Goal: Task Accomplishment & Management: Complete application form

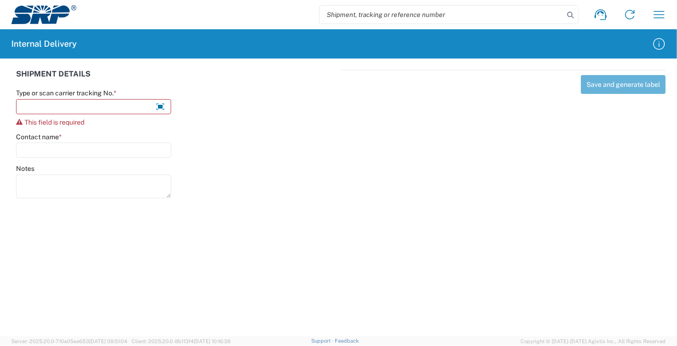
click at [249, 277] on agx-forms-host "Shipment request Shipment tracking Internal delivery Transit update My profile …" at bounding box center [338, 173] width 677 height 346
click at [62, 108] on input "Type or scan carrier tracking No. *" at bounding box center [93, 106] width 155 height 15
type input "y"
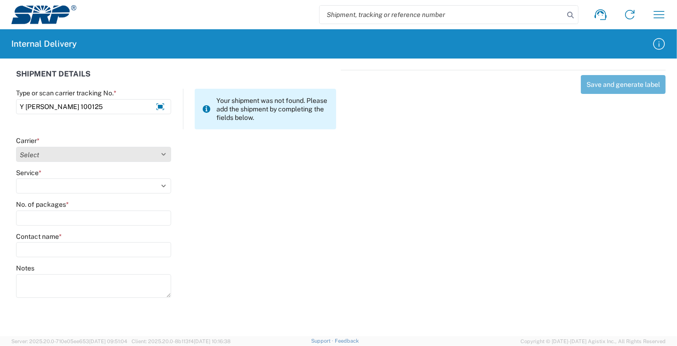
type input "Y [PERSON_NAME] 100125"
click at [76, 157] on select "Select Amazon Logistics ATI Trucking BC Dimerco Logistics Empire Southwest FedE…" at bounding box center [93, 154] width 155 height 15
select select "18713"
click at [16, 147] on select "Select Amazon Logistics ATI Trucking BC Dimerco Logistics Empire Southwest FedE…" at bounding box center [93, 154] width 155 height 15
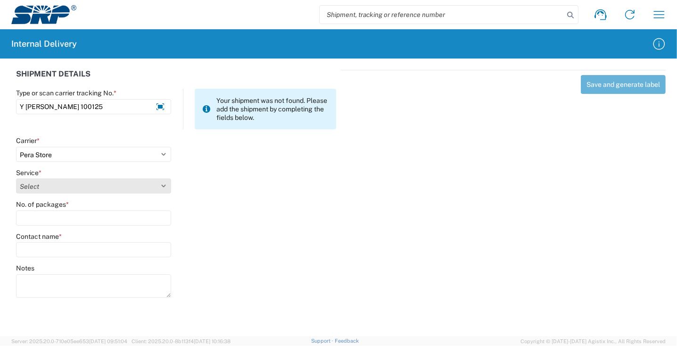
drag, startPoint x: 45, startPoint y: 187, endPoint x: 46, endPoint y: 192, distance: 4.7
click at [45, 187] on select "Select Ground Inter-Office" at bounding box center [93, 185] width 155 height 15
select select "35763"
click at [16, 178] on select "Select Ground Inter-Office" at bounding box center [93, 185] width 155 height 15
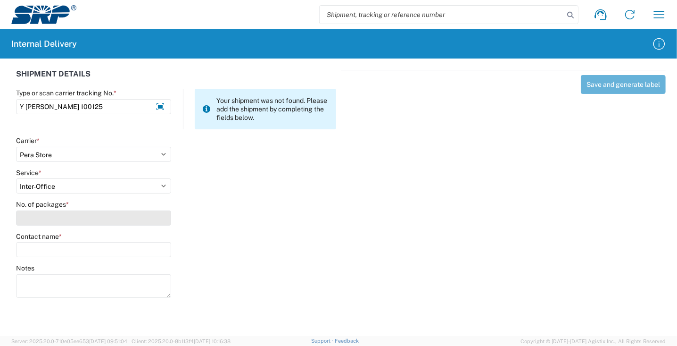
click at [38, 220] on input "No. of packages *" at bounding box center [93, 217] width 155 height 15
type input "1"
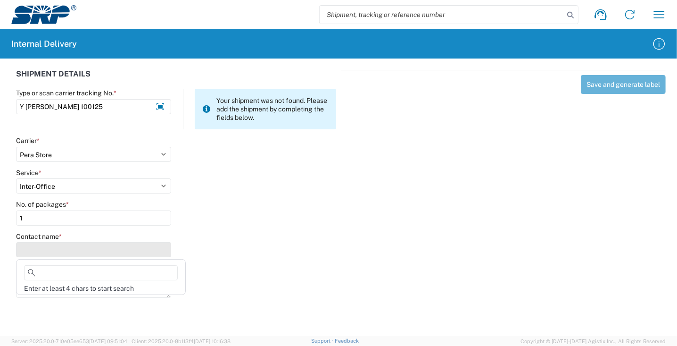
click at [46, 255] on input "Contact name *" at bounding box center [93, 249] width 155 height 15
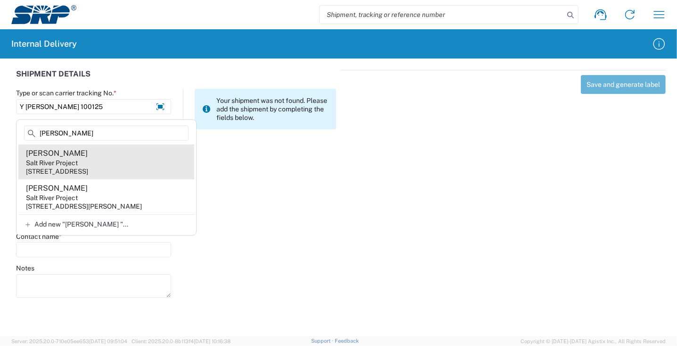
type input "[PERSON_NAME]"
click at [77, 164] on div "Salt River Project" at bounding box center [52, 162] width 52 height 8
type input "[PERSON_NAME]"
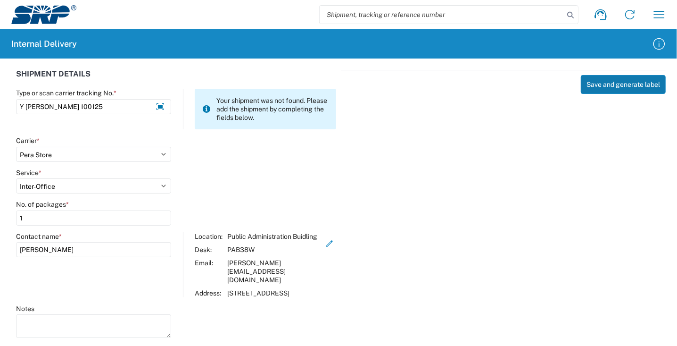
click at [623, 85] on button "Save and generate label" at bounding box center [623, 84] width 85 height 19
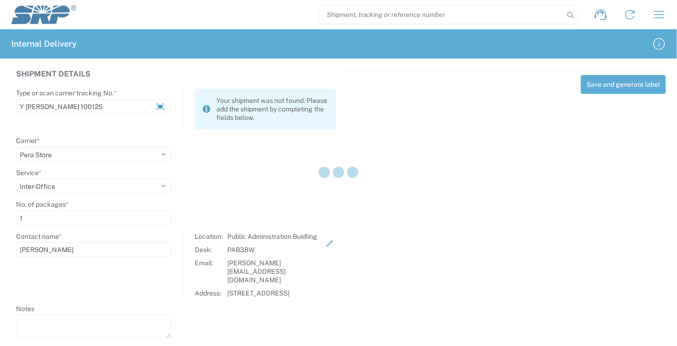
select select
